Goal: Book appointment/travel/reservation

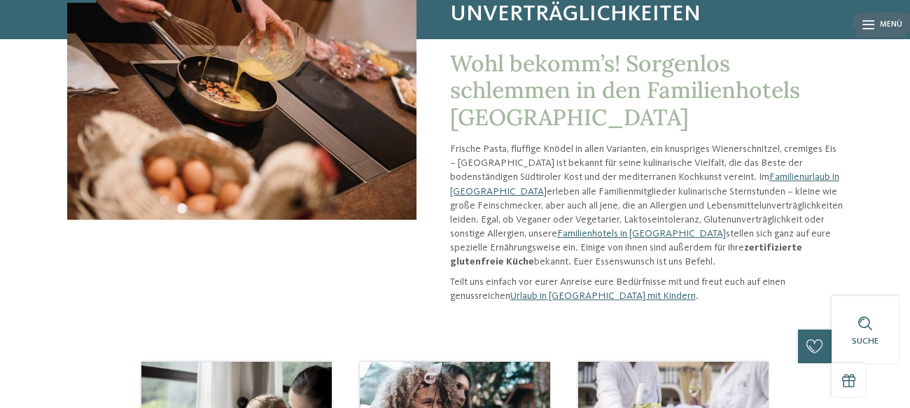
scroll to position [164, 0]
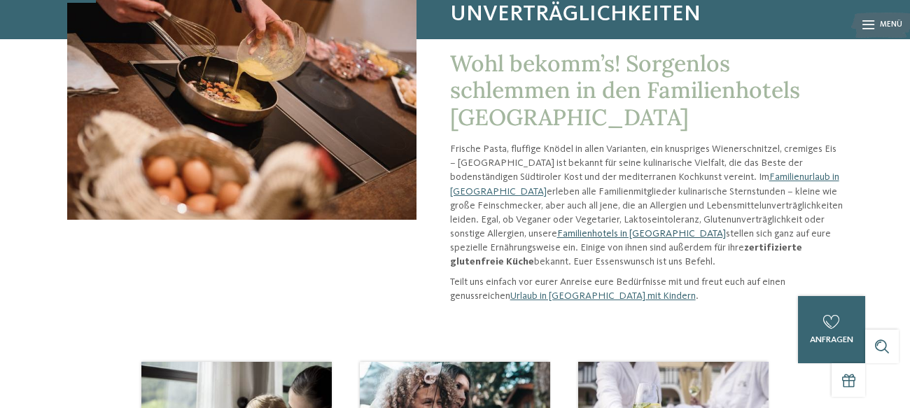
click at [557, 234] on link "Familienhotels in Südtirol" at bounding box center [641, 234] width 169 height 10
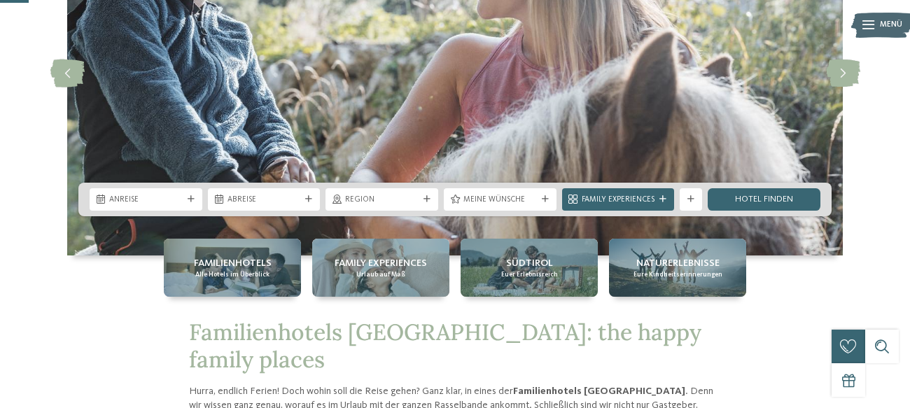
scroll to position [164, 0]
click at [515, 203] on span "Meine Wünsche" at bounding box center [499, 200] width 73 height 11
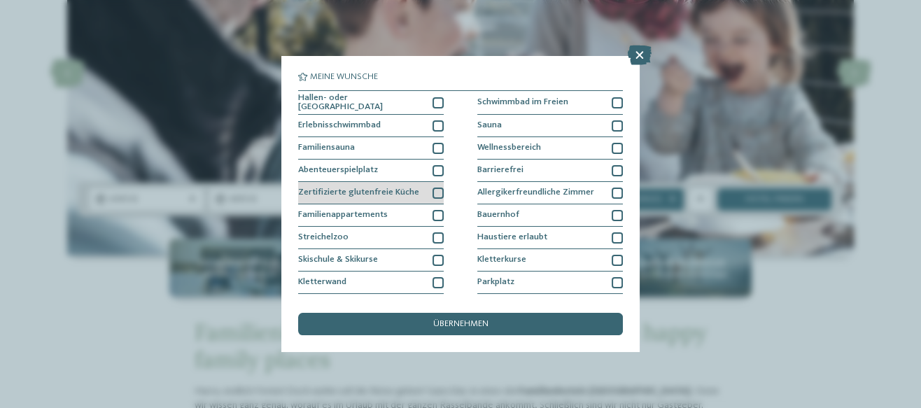
click at [433, 189] on div at bounding box center [438, 193] width 11 height 11
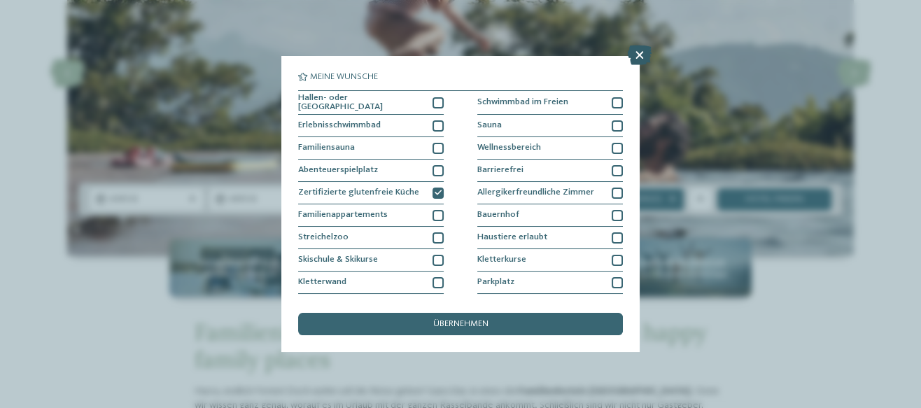
click at [645, 55] on icon at bounding box center [640, 55] width 24 height 20
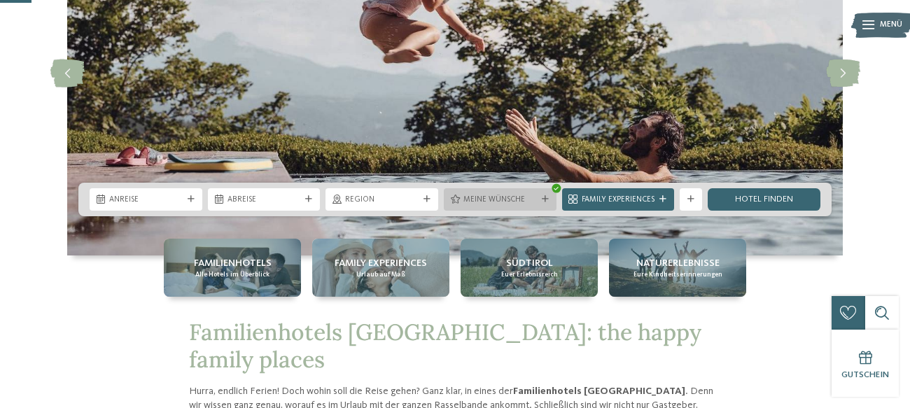
click at [498, 195] on span "Meine Wünsche" at bounding box center [499, 200] width 73 height 11
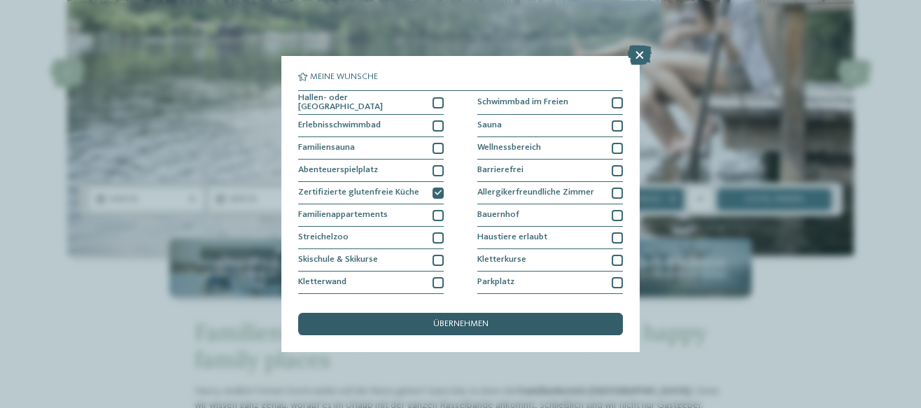
click at [471, 320] on span "übernehmen" at bounding box center [460, 324] width 55 height 9
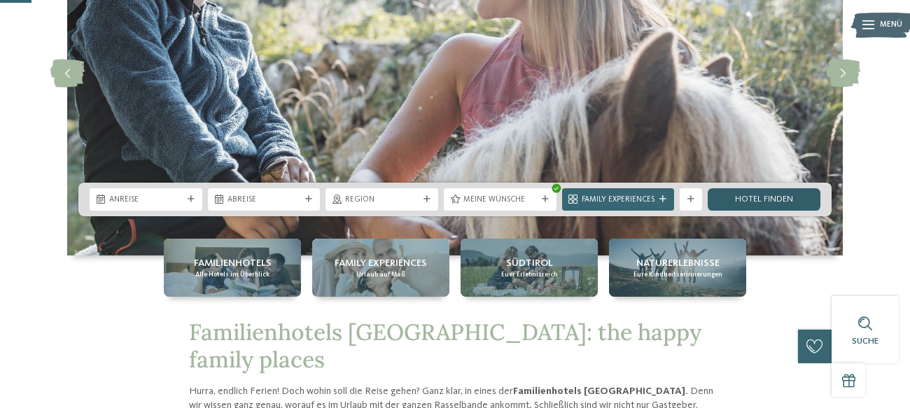
click at [752, 194] on link "Hotel finden" at bounding box center [764, 199] width 113 height 22
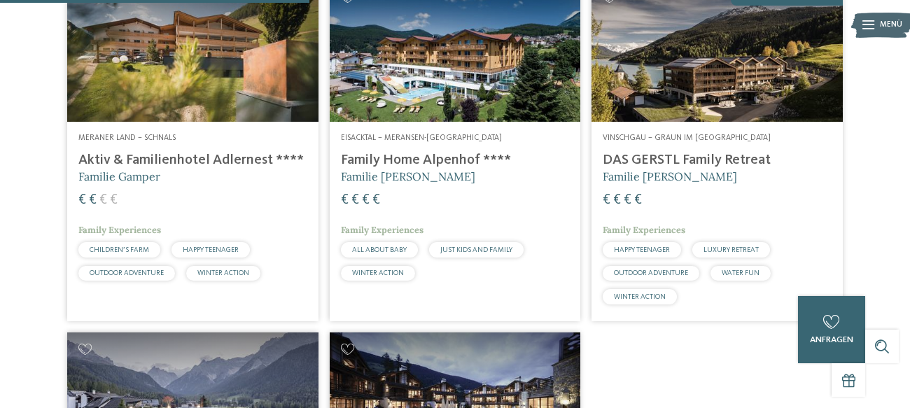
scroll to position [416, 0]
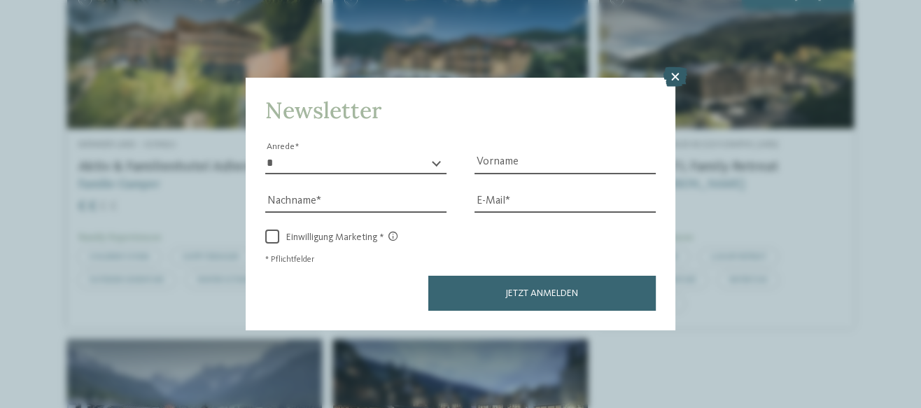
click at [676, 74] on icon at bounding box center [675, 77] width 24 height 20
